Goal: Information Seeking & Learning: Learn about a topic

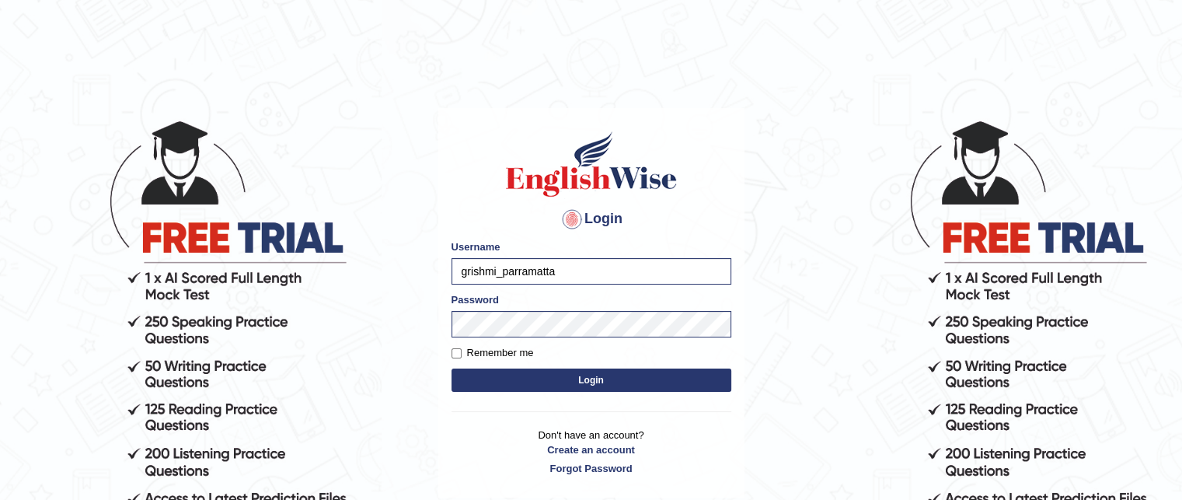
click at [508, 379] on button "Login" at bounding box center [591, 379] width 280 height 23
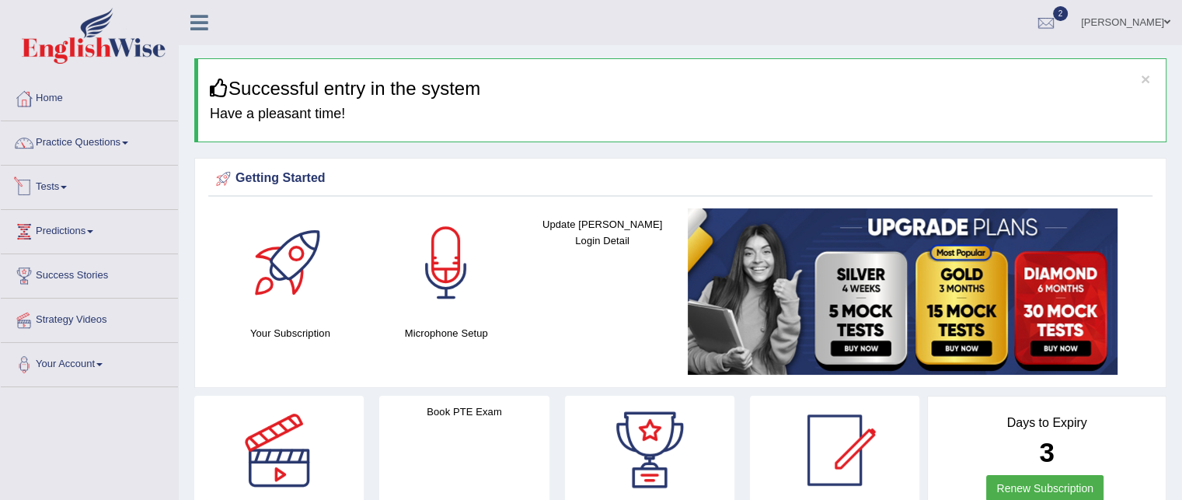
click at [50, 188] on link "Tests" at bounding box center [89, 184] width 177 height 39
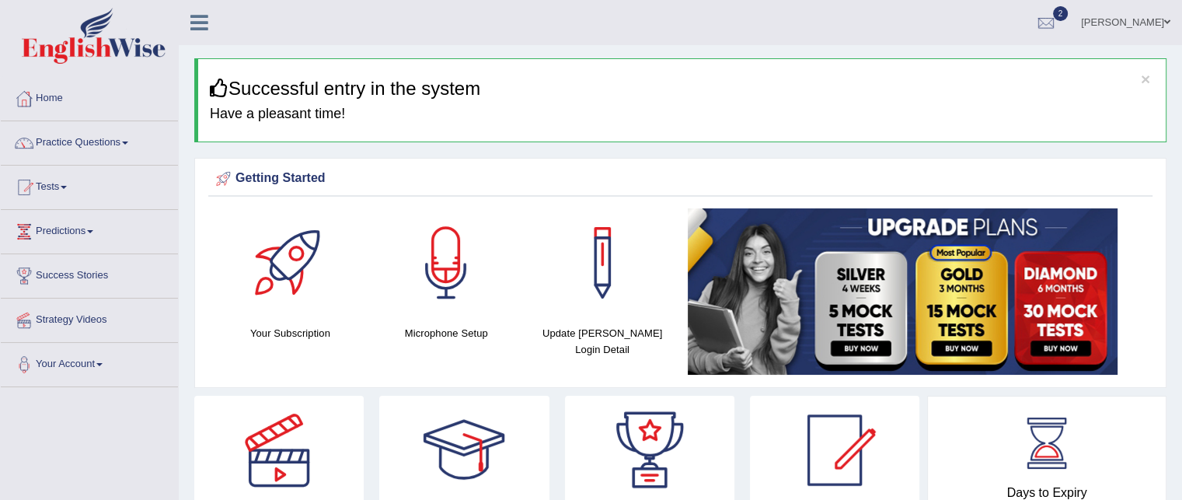
click at [50, 188] on link "Tests" at bounding box center [89, 184] width 177 height 39
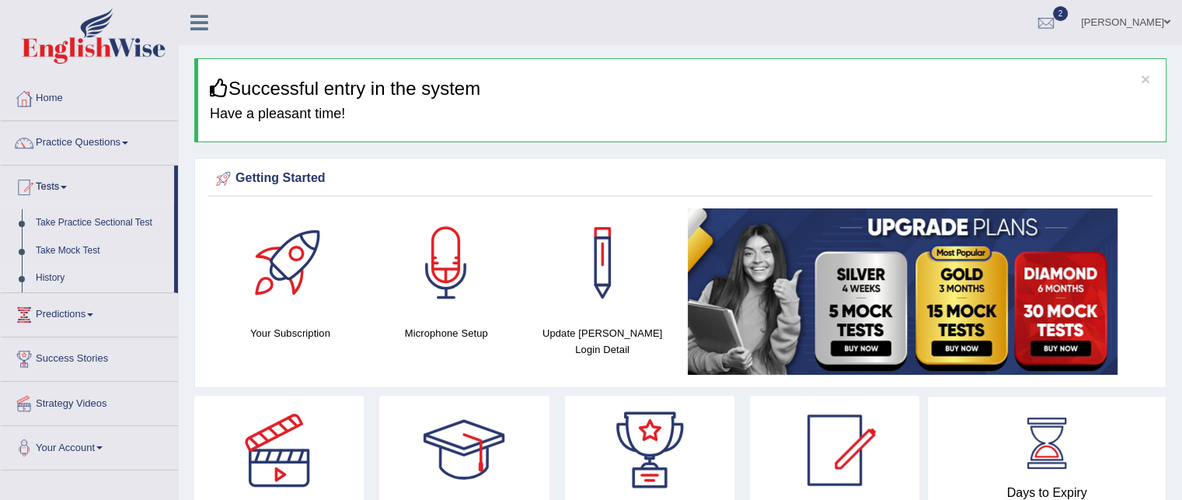
click at [45, 278] on link "History" at bounding box center [101, 278] width 145 height 28
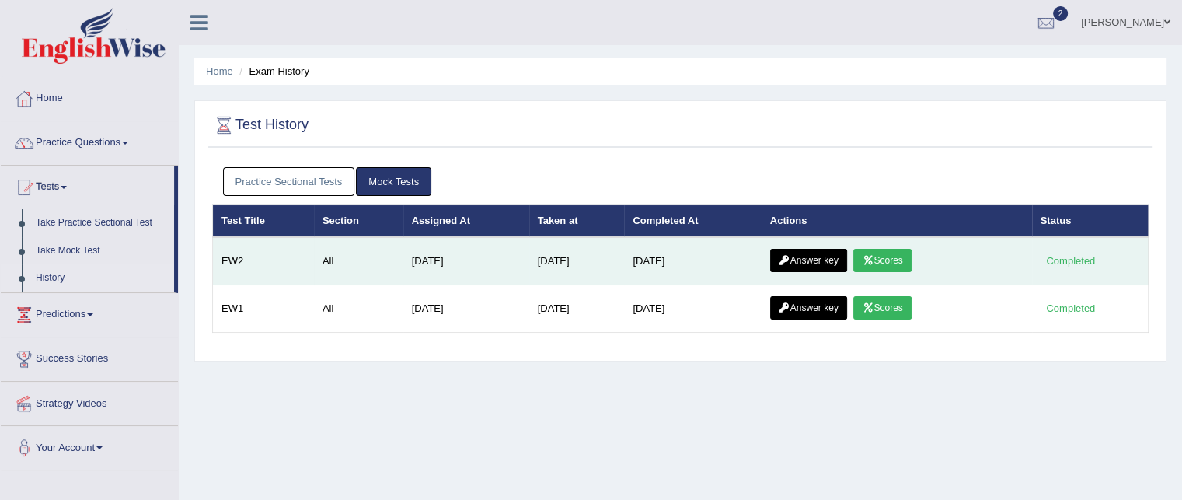
click at [882, 252] on link "Scores" at bounding box center [881, 260] width 57 height 23
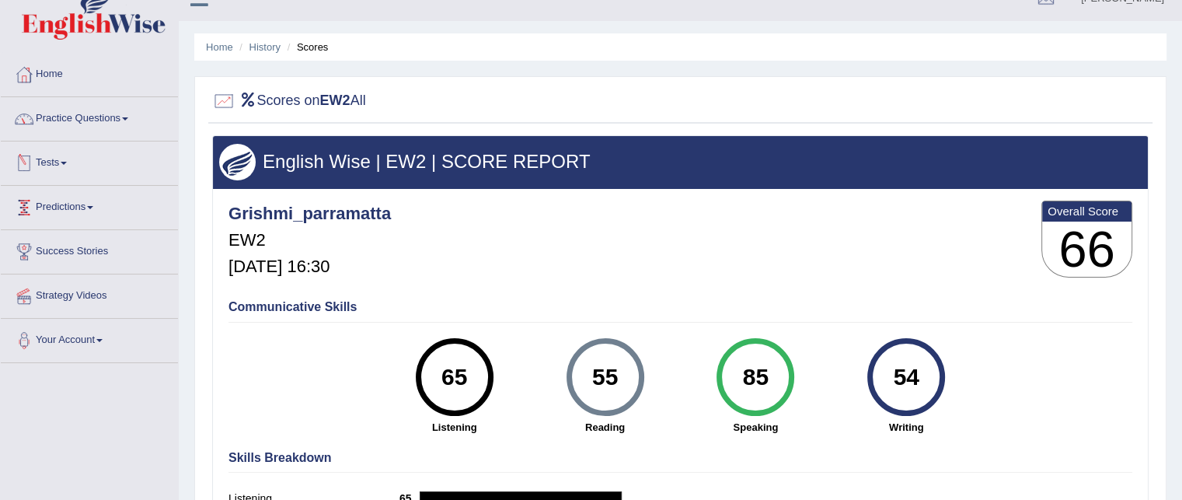
scroll to position [22, 0]
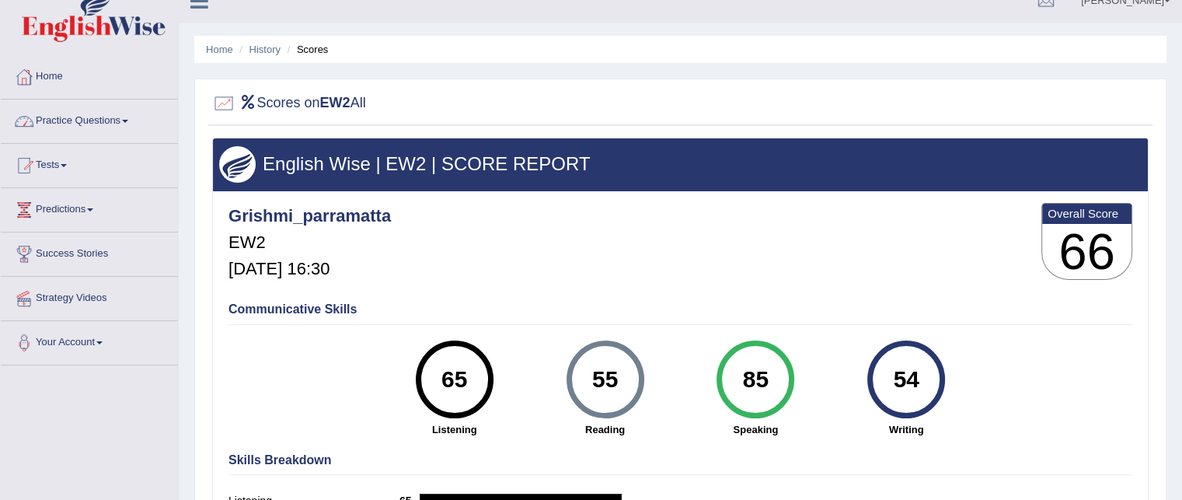
click at [61, 119] on link "Practice Questions" at bounding box center [89, 118] width 177 height 39
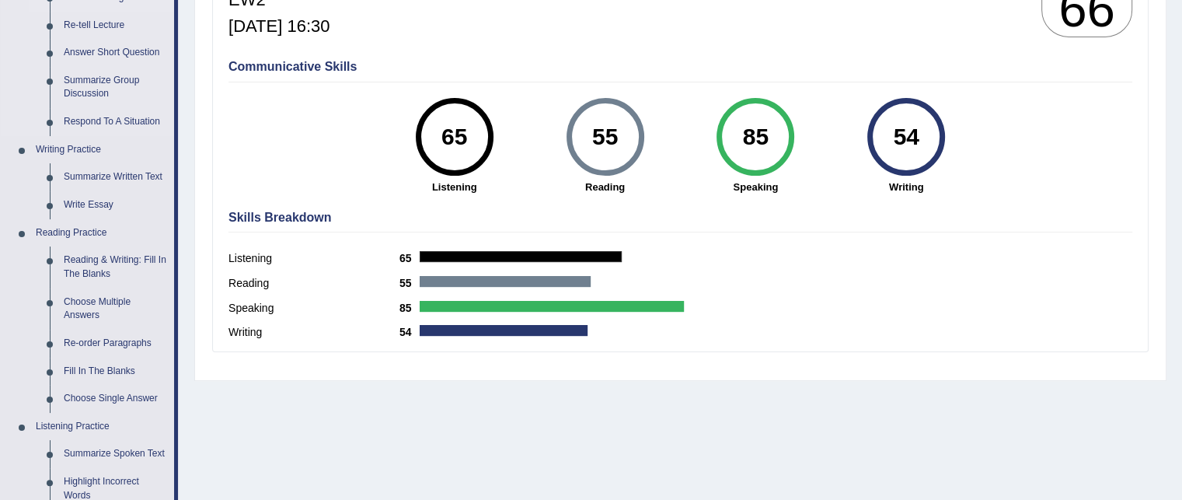
scroll to position [298, 0]
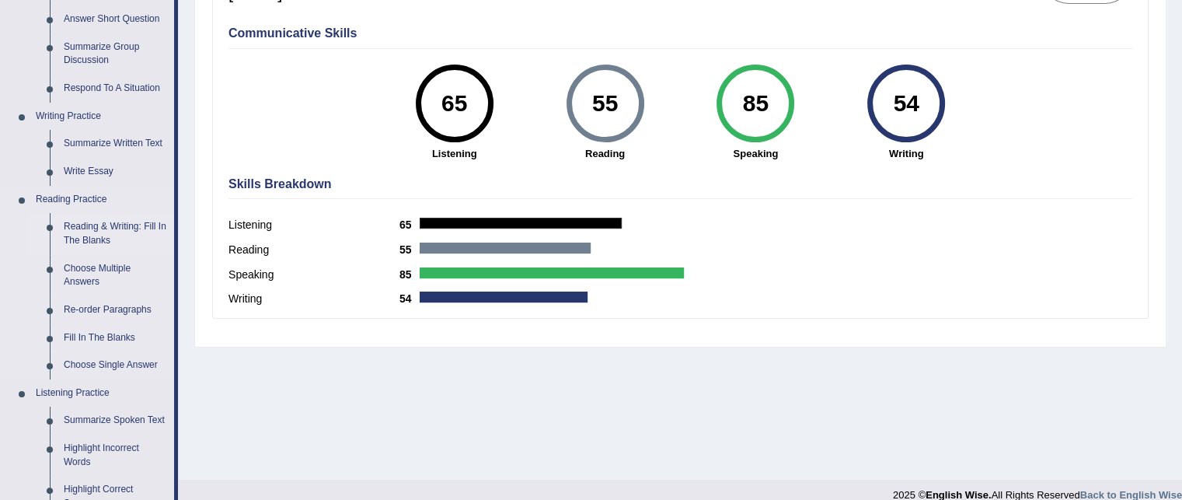
click at [84, 227] on link "Reading & Writing: Fill In The Blanks" at bounding box center [115, 233] width 117 height 41
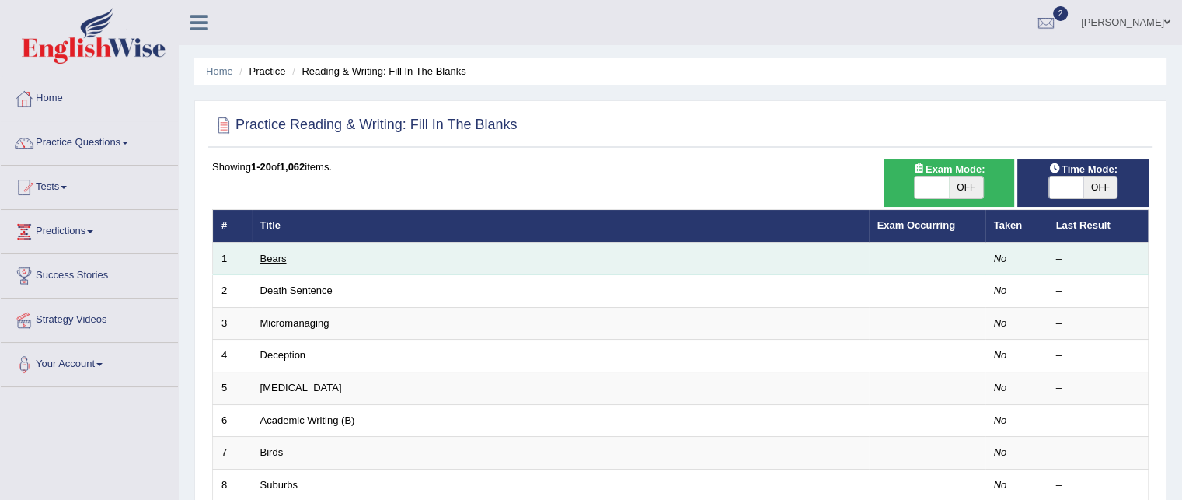
click at [273, 257] on link "Bears" at bounding box center [273, 258] width 26 height 12
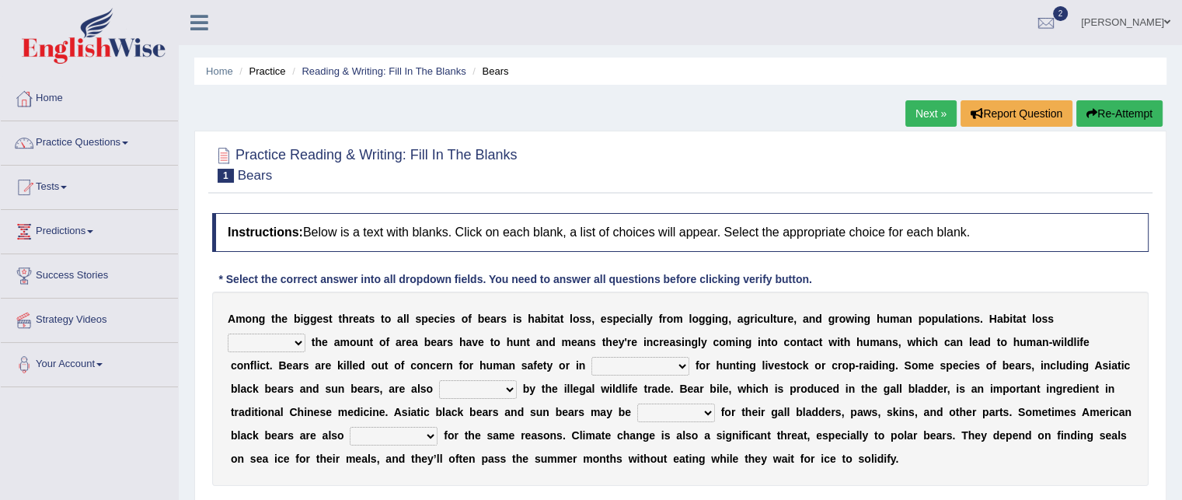
click at [245, 343] on select "increases reduces complies interacts" at bounding box center [267, 342] width 78 height 19
click at [290, 342] on select "increases reduces complies interacts" at bounding box center [267, 342] width 78 height 19
click at [298, 338] on select "increases reduces complies interacts" at bounding box center [267, 342] width 78 height 19
select select "reduces"
click at [228, 333] on select "increases reduces complies interacts" at bounding box center [267, 342] width 78 height 19
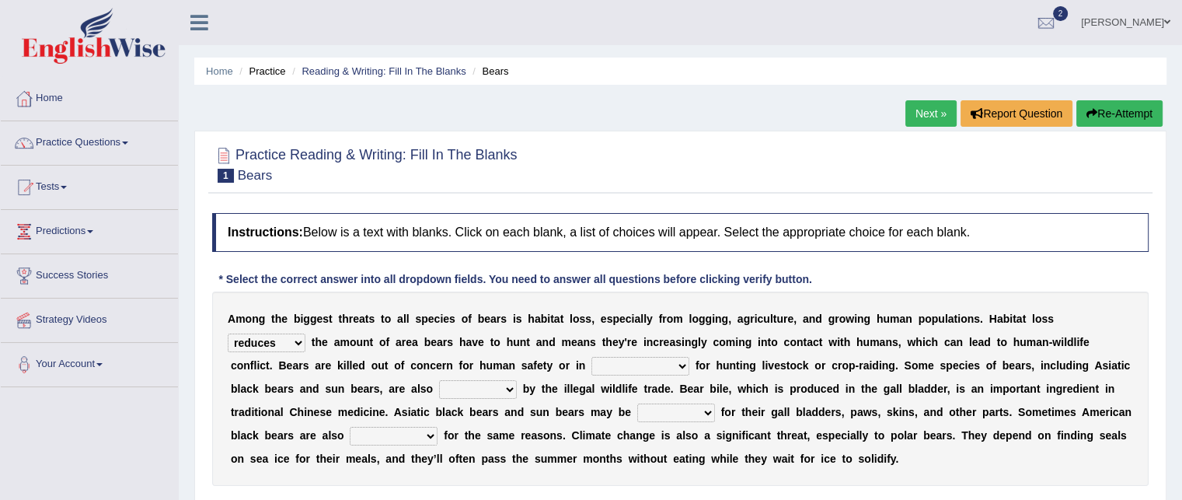
click at [671, 360] on select "coalition retaliation appreciation disinformation" at bounding box center [640, 366] width 98 height 19
select select "coalition"
click at [591, 357] on select "coalition retaliation appreciation disinformation" at bounding box center [640, 366] width 98 height 19
click at [494, 388] on select "protected prohibited fattened threatened" at bounding box center [478, 389] width 78 height 19
select select "protected"
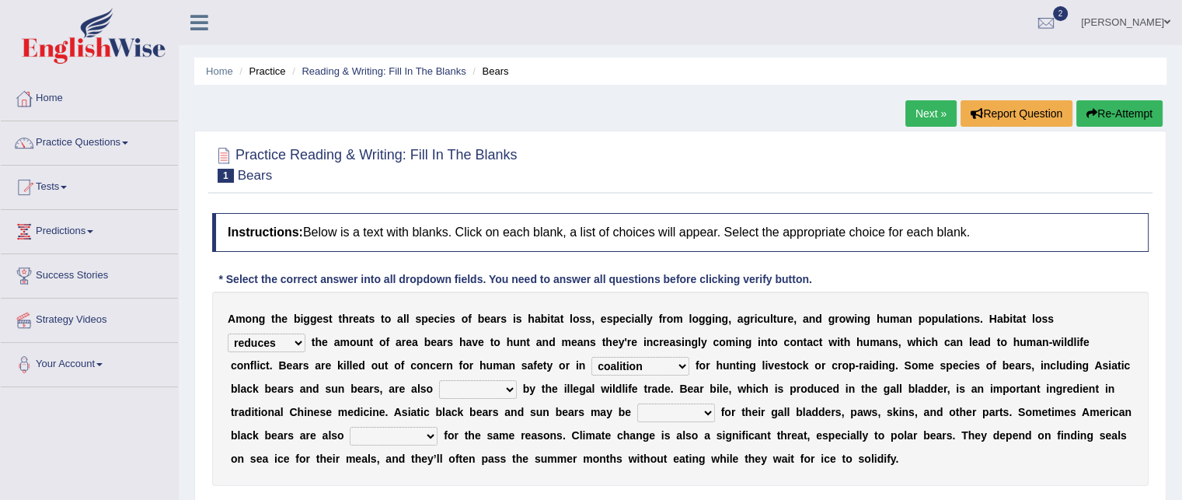
click at [439, 380] on select "protected prohibited fattened threatened" at bounding box center [478, 389] width 78 height 19
click at [687, 409] on select "poached squelched coached blenched" at bounding box center [676, 412] width 78 height 19
select select "poached"
click at [637, 403] on select "poached squelched coached blenched" at bounding box center [676, 412] width 78 height 19
click at [396, 430] on select "begot foreseen encountered targeted" at bounding box center [394, 435] width 88 height 19
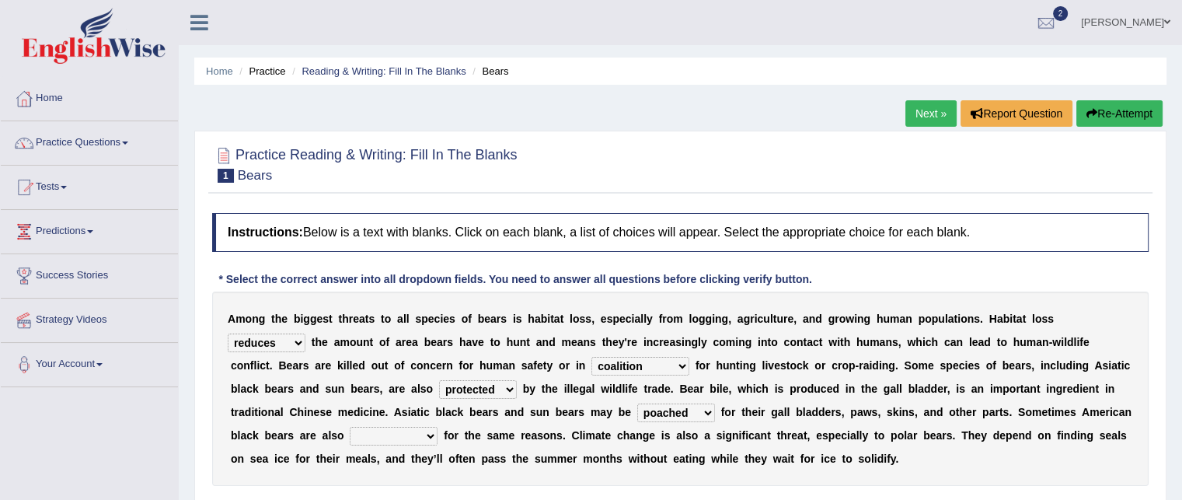
select select "targeted"
click at [350, 426] on select "begot foreseen encountered targeted" at bounding box center [394, 435] width 88 height 19
click at [635, 368] on select "coalition retaliation appreciation disinformation" at bounding box center [640, 366] width 98 height 19
select select "retaliation"
click at [591, 357] on select "coalition retaliation appreciation disinformation" at bounding box center [640, 366] width 98 height 19
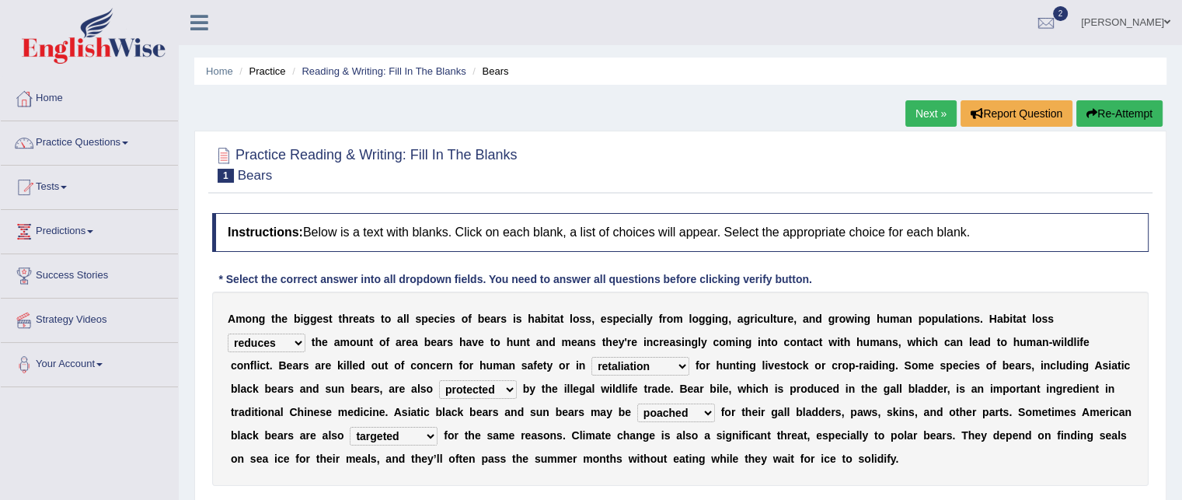
click at [677, 360] on select "coalition retaliation appreciation disinformation" at bounding box center [640, 366] width 98 height 19
click at [793, 359] on b "o" at bounding box center [792, 365] width 7 height 12
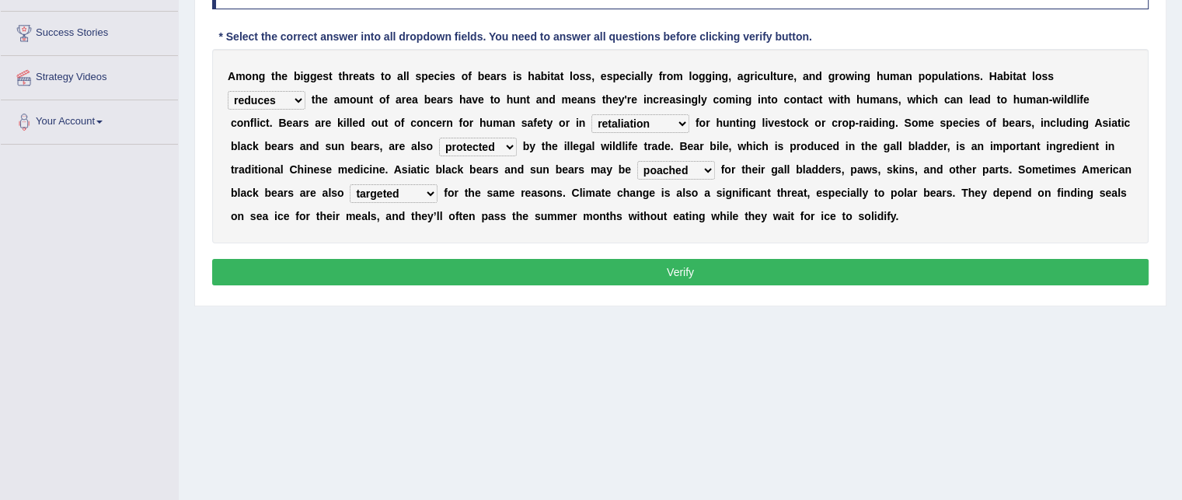
scroll to position [244, 0]
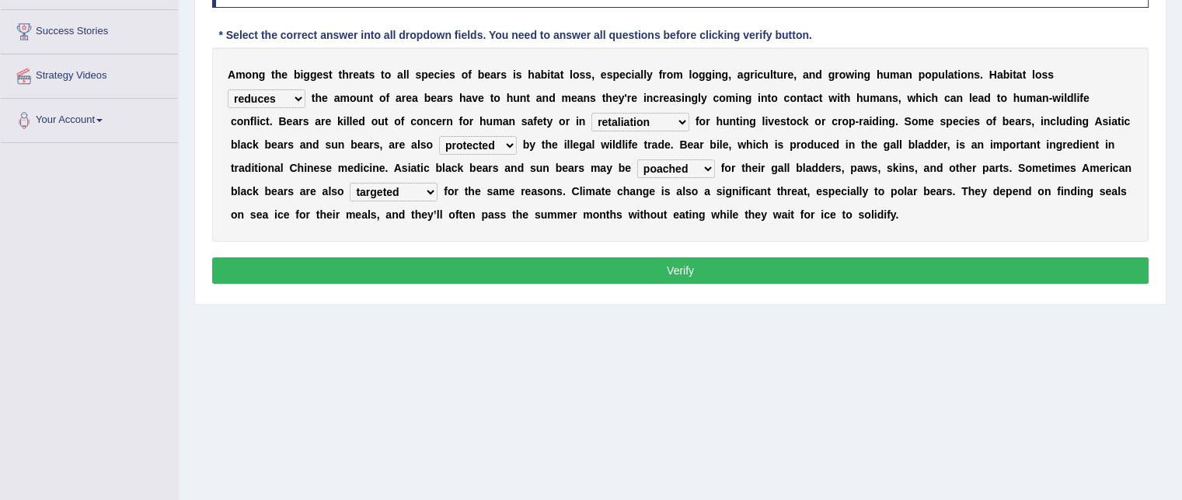
click at [849, 266] on button "Verify" at bounding box center [680, 270] width 936 height 26
